Goal: Task Accomplishment & Management: Complete application form

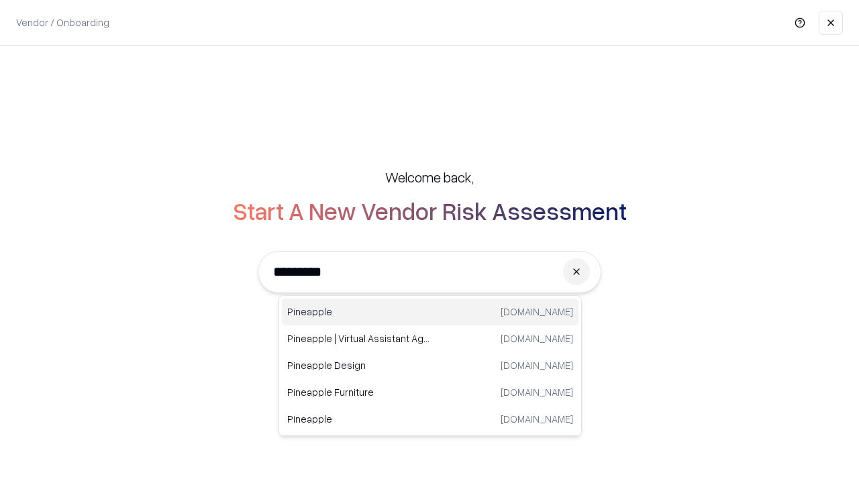
click at [430, 312] on div "Pineapple [DOMAIN_NAME]" at bounding box center [430, 312] width 297 height 27
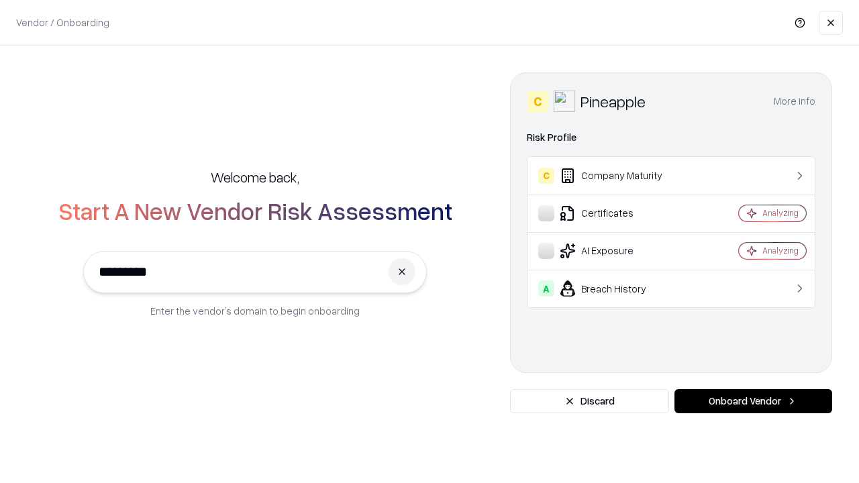
type input "*********"
click at [753, 402] on button "Onboard Vendor" at bounding box center [754, 401] width 158 height 24
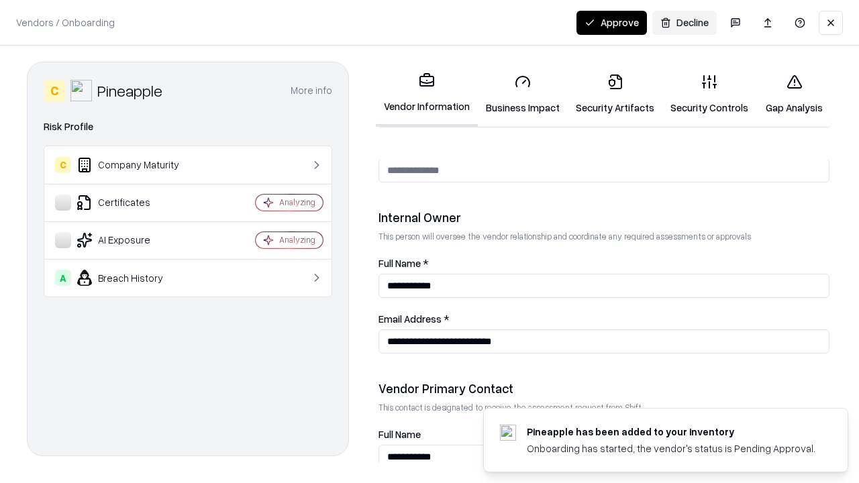
scroll to position [696, 0]
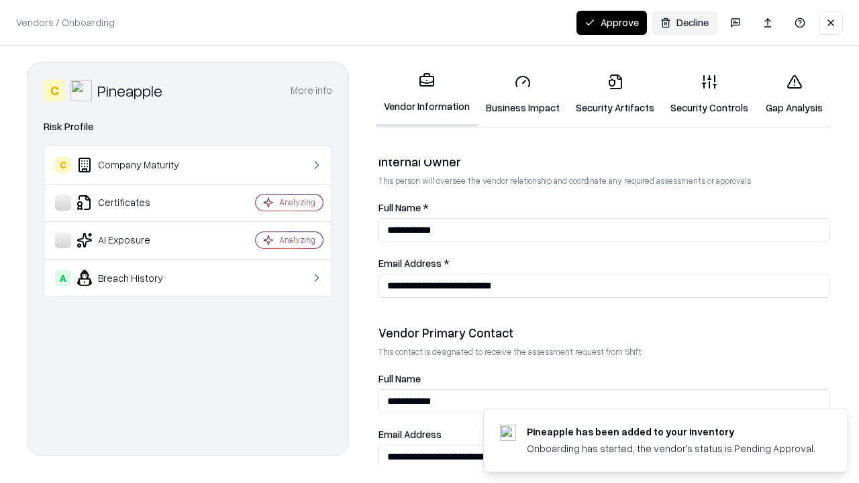
click at [523, 94] on link "Business Impact" at bounding box center [523, 94] width 90 height 62
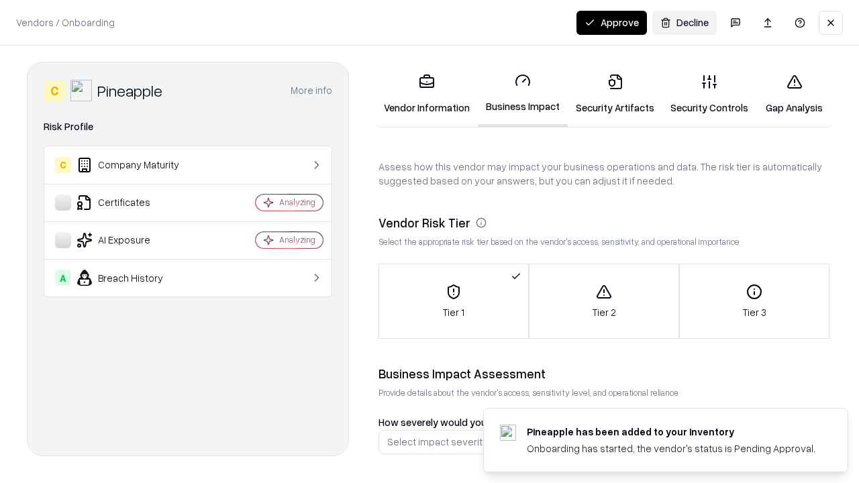
click at [615, 94] on link "Security Artifacts" at bounding box center [615, 94] width 95 height 62
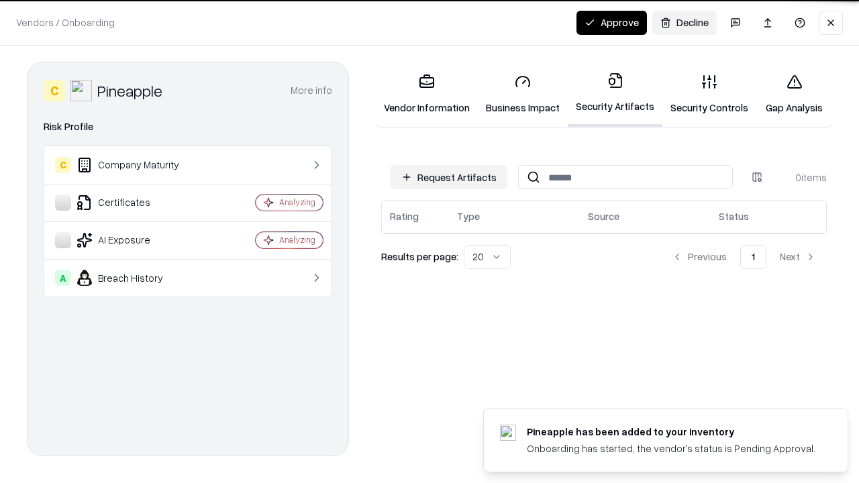
click at [449, 177] on button "Request Artifacts" at bounding box center [449, 177] width 117 height 24
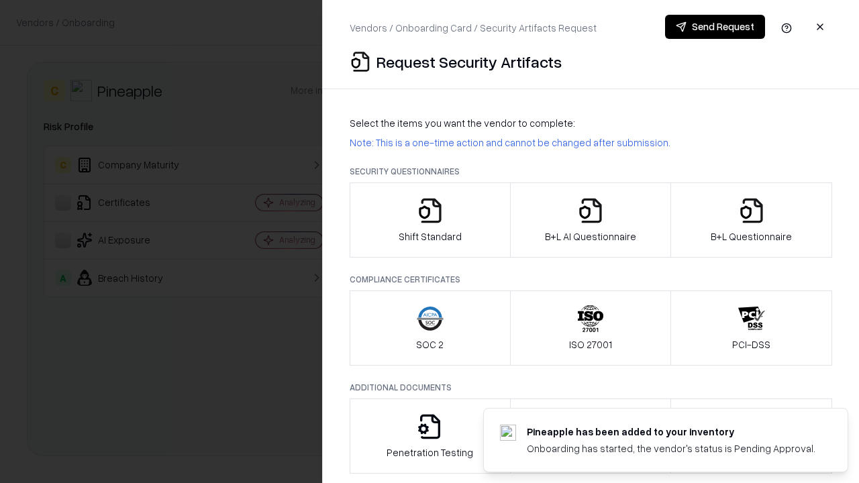
click at [430, 220] on icon "button" at bounding box center [430, 210] width 27 height 27
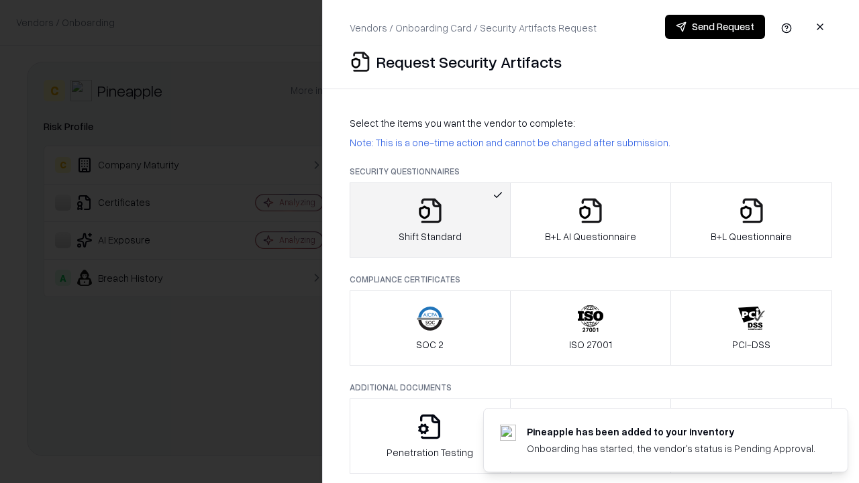
click at [715, 27] on button "Send Request" at bounding box center [715, 27] width 100 height 24
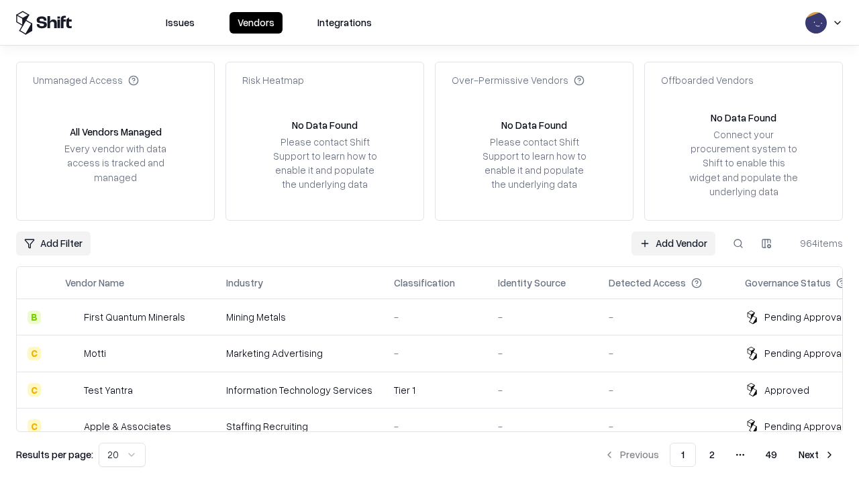
click at [739, 243] on button at bounding box center [739, 244] width 24 height 24
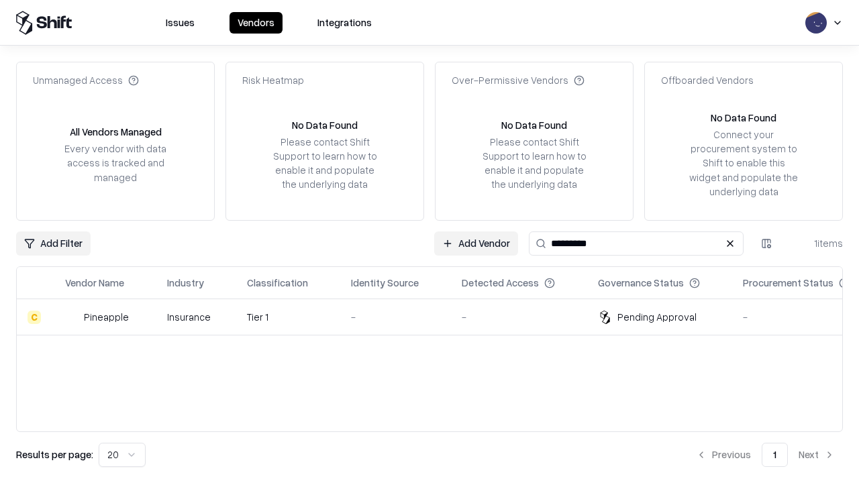
type input "*********"
click at [438, 317] on div "-" at bounding box center [395, 317] width 89 height 14
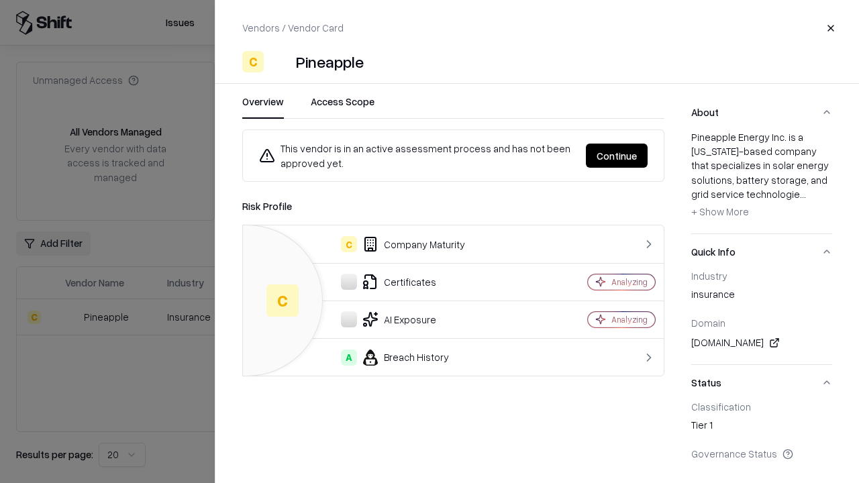
click at [617, 156] on button "Continue" at bounding box center [617, 156] width 62 height 24
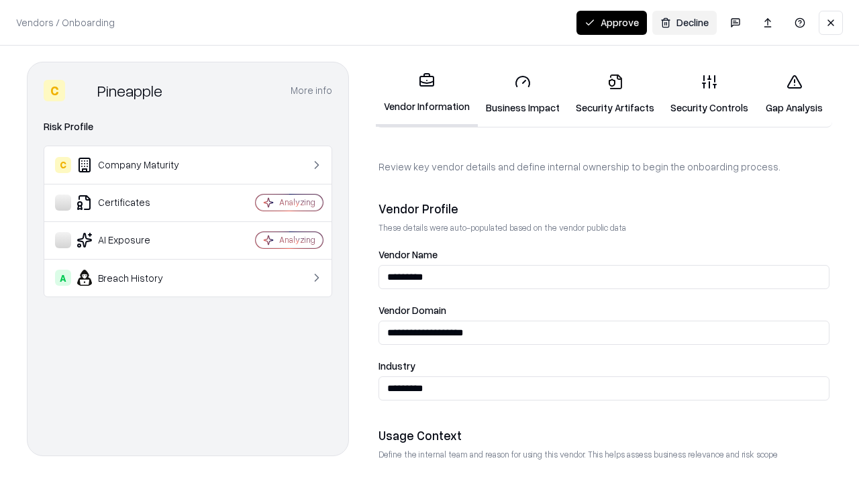
click at [615, 94] on link "Security Artifacts" at bounding box center [615, 94] width 95 height 62
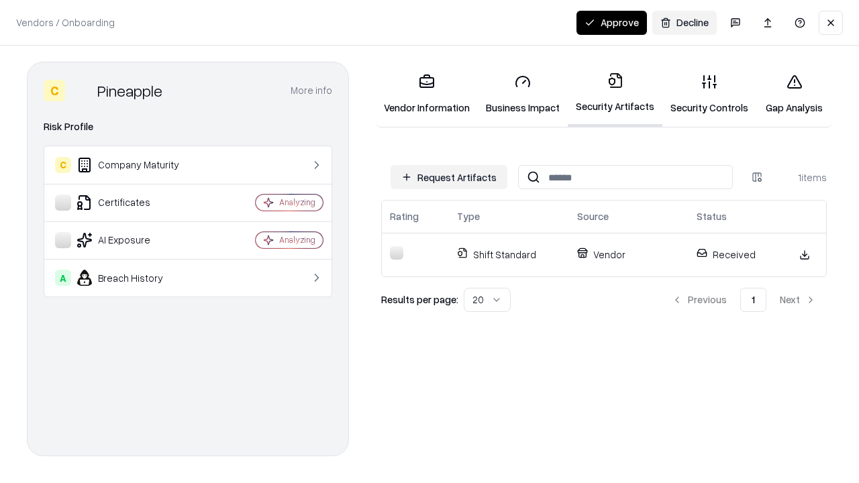
click at [612, 22] on button "Approve" at bounding box center [612, 23] width 71 height 24
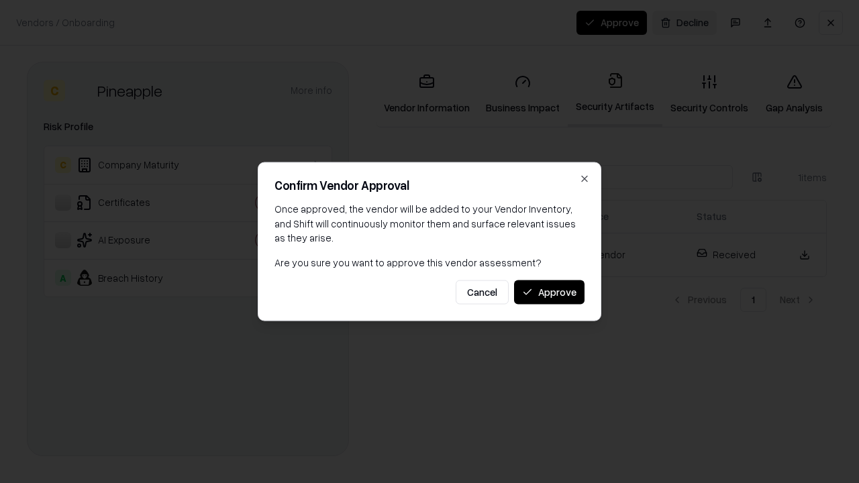
click at [549, 292] on button "Approve" at bounding box center [549, 292] width 71 height 24
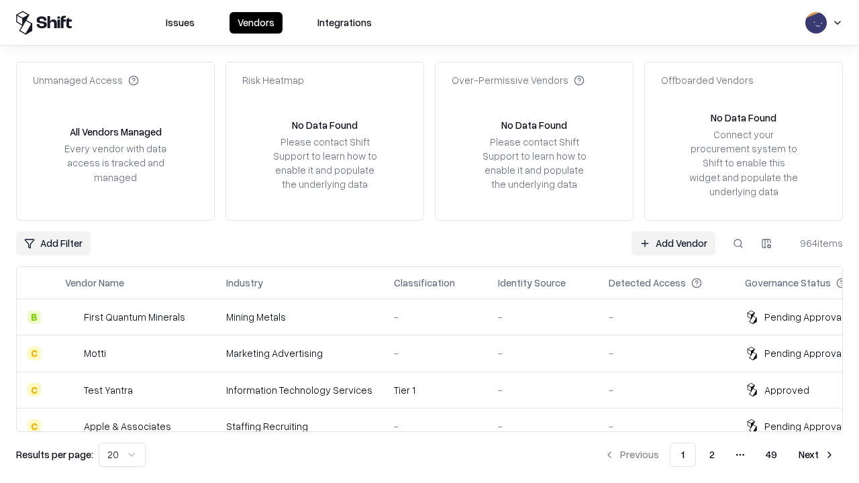
type input "*********"
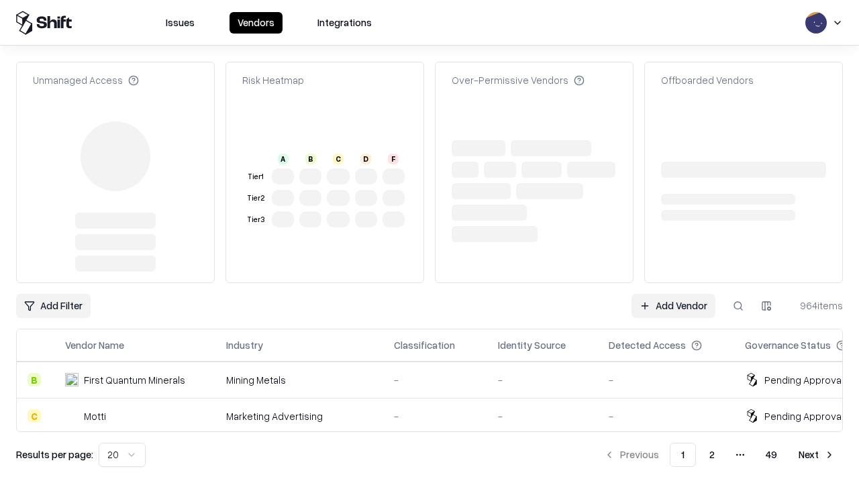
click at [673, 294] on link "Add Vendor" at bounding box center [674, 306] width 84 height 24
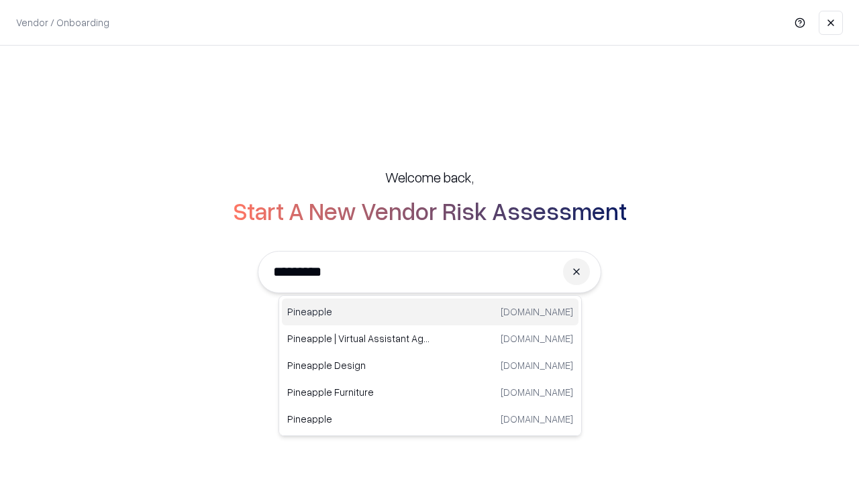
click at [430, 312] on div "Pineapple [DOMAIN_NAME]" at bounding box center [430, 312] width 297 height 27
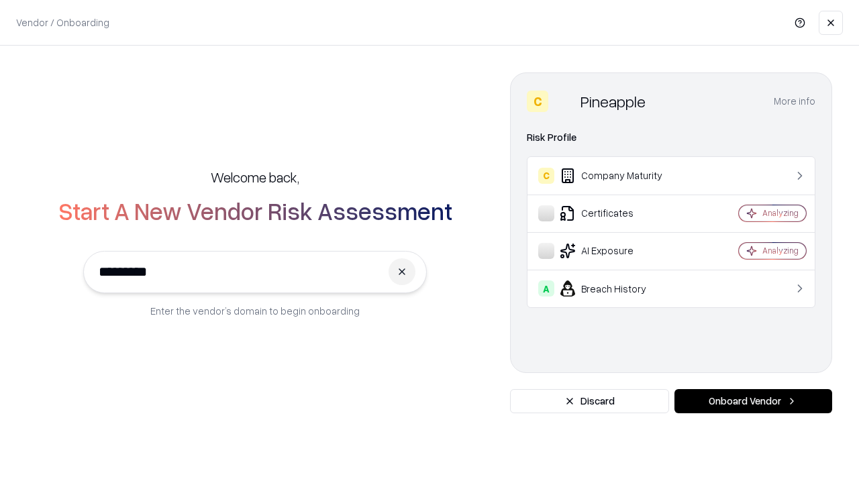
type input "*********"
click at [753, 402] on button "Onboard Vendor" at bounding box center [754, 401] width 158 height 24
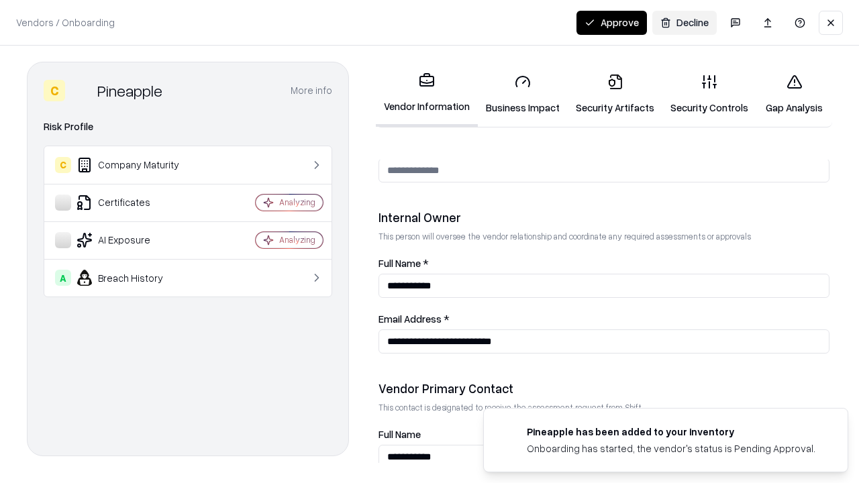
scroll to position [696, 0]
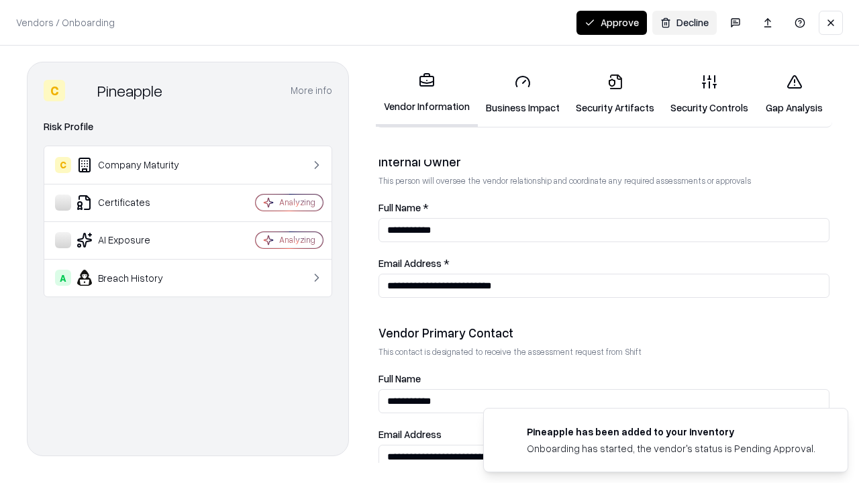
click at [612, 22] on button "Approve" at bounding box center [612, 23] width 71 height 24
